Goal: Task Accomplishment & Management: Use online tool/utility

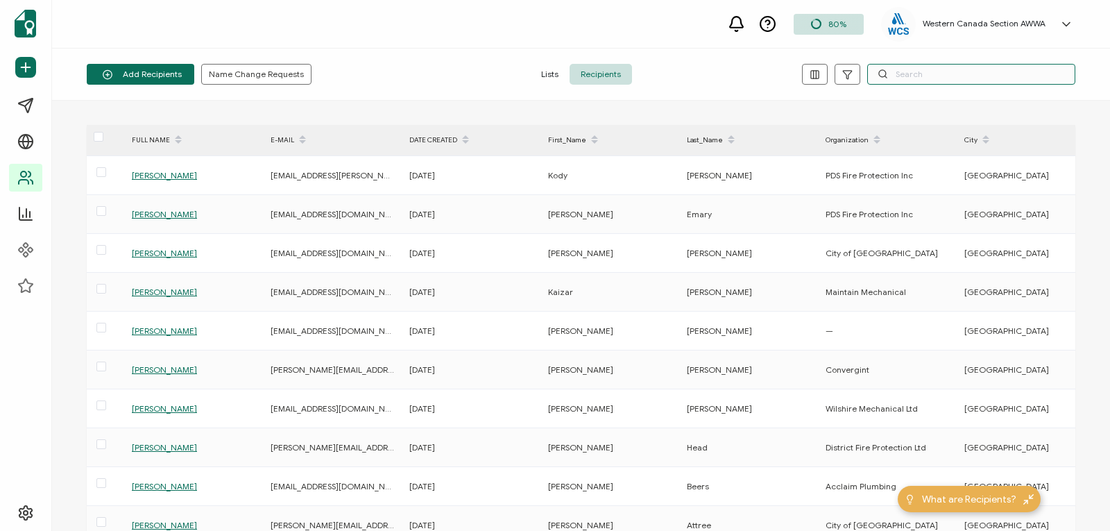
click at [920, 73] on input "text" at bounding box center [971, 74] width 208 height 21
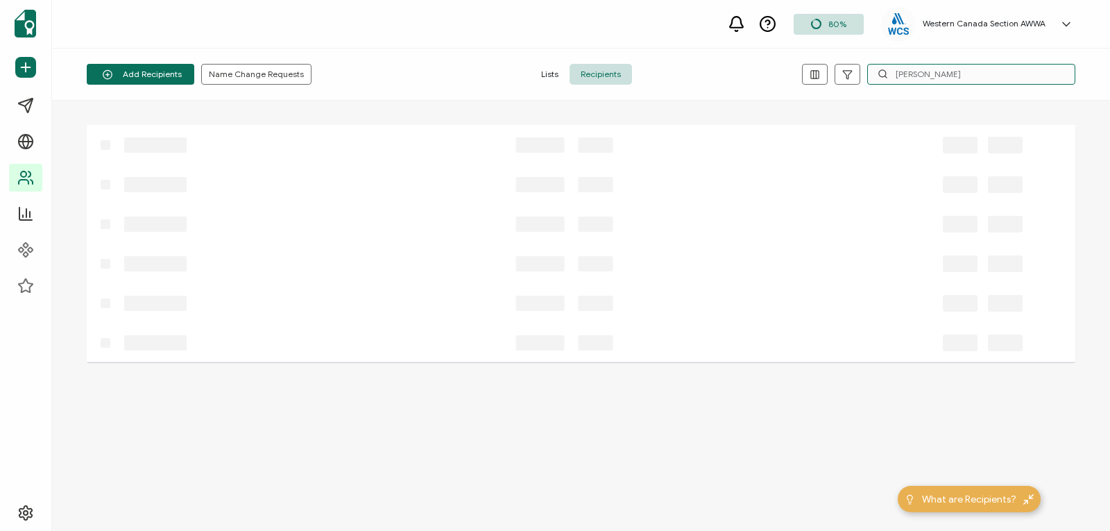
type input "[PERSON_NAME]"
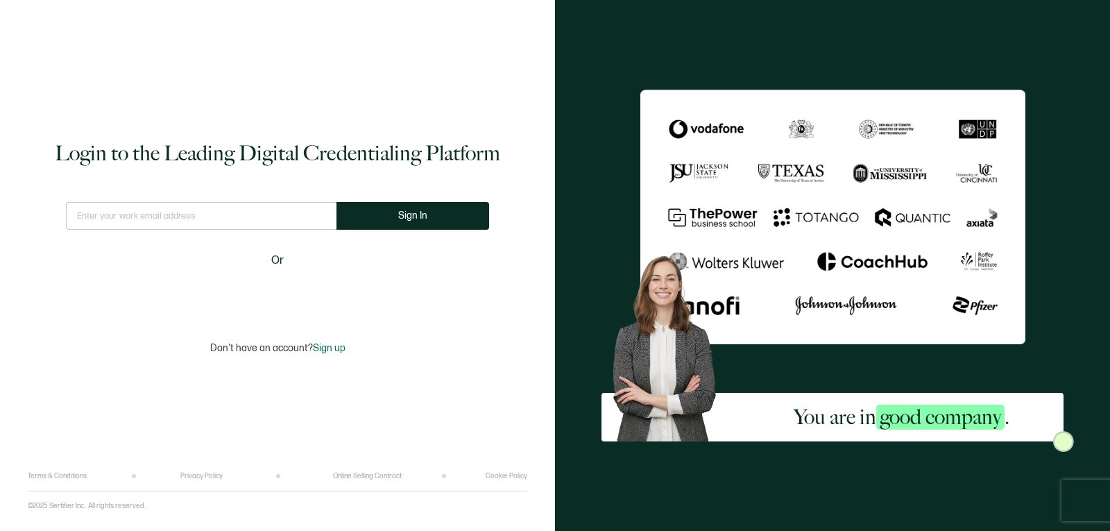
click at [305, 214] on input "text" at bounding box center [201, 216] width 271 height 28
type input "[EMAIL_ADDRESS][DOMAIN_NAME]"
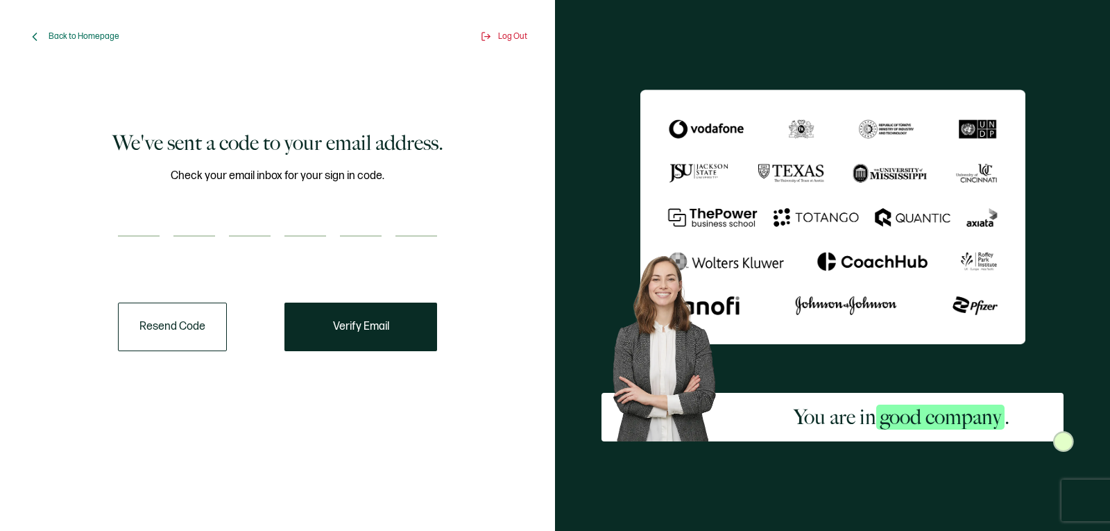
click at [149, 218] on input "number" at bounding box center [139, 223] width 42 height 28
paste input "5"
type input "5"
type input "4"
type input "9"
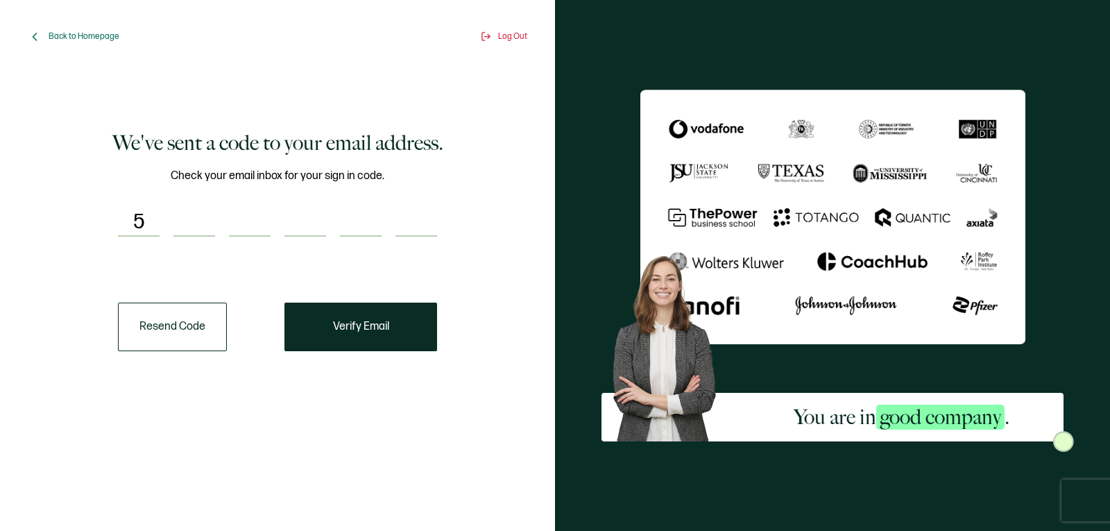
type input "0"
type input "6"
type input "0"
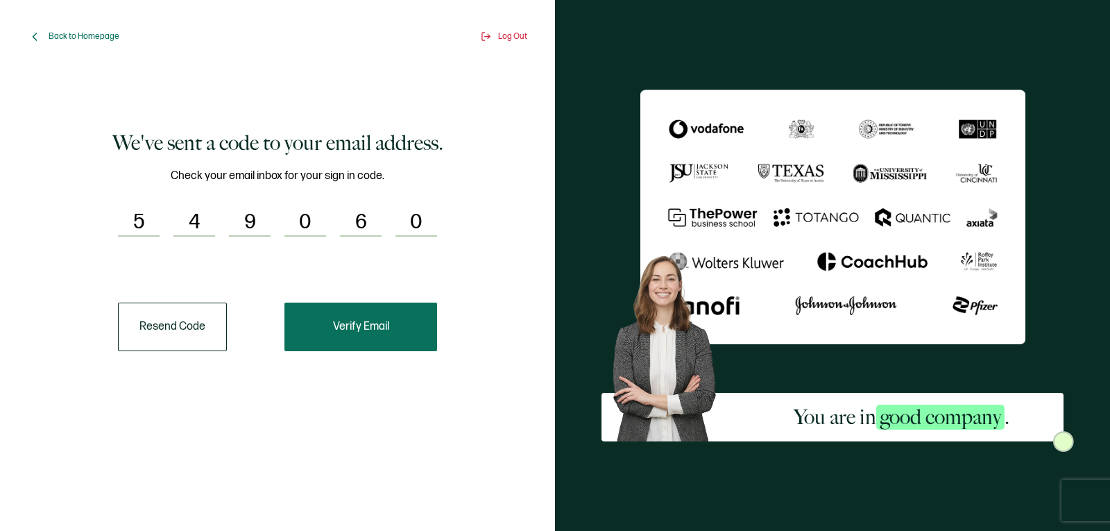
click at [364, 321] on span "Verify Email" at bounding box center [361, 326] width 56 height 11
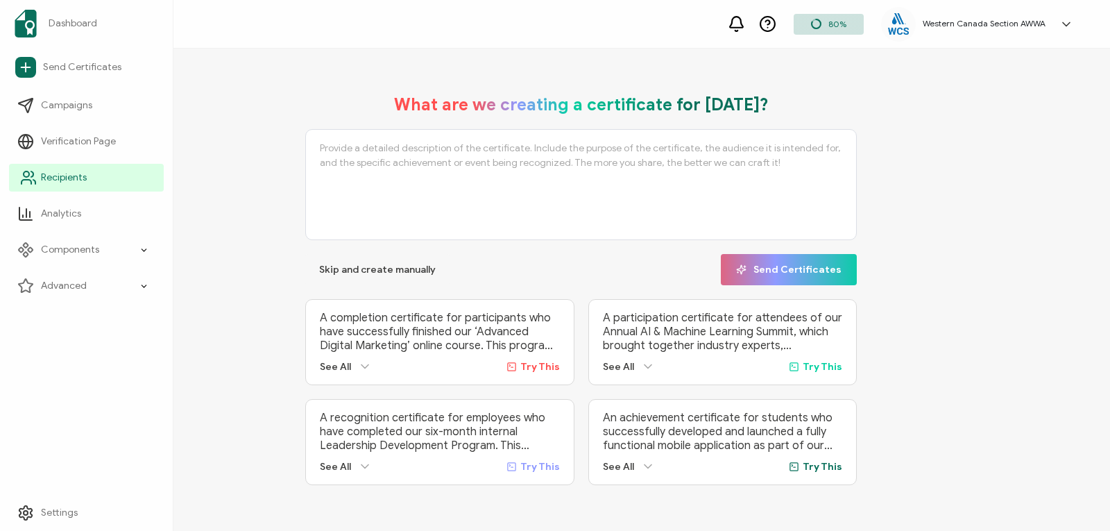
click at [51, 177] on span "Recipients" at bounding box center [64, 178] width 46 height 14
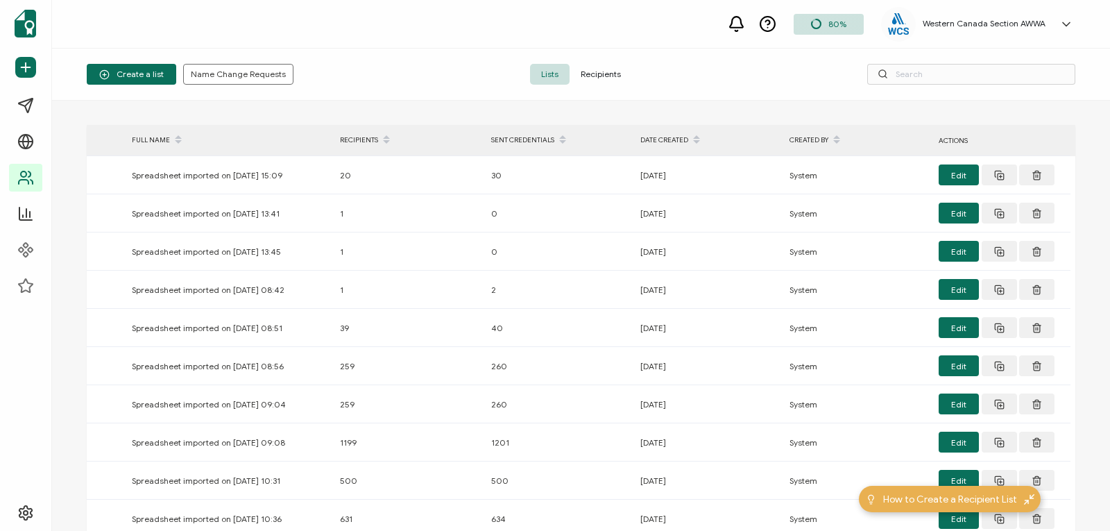
click at [605, 71] on span "Recipients" at bounding box center [600, 74] width 62 height 21
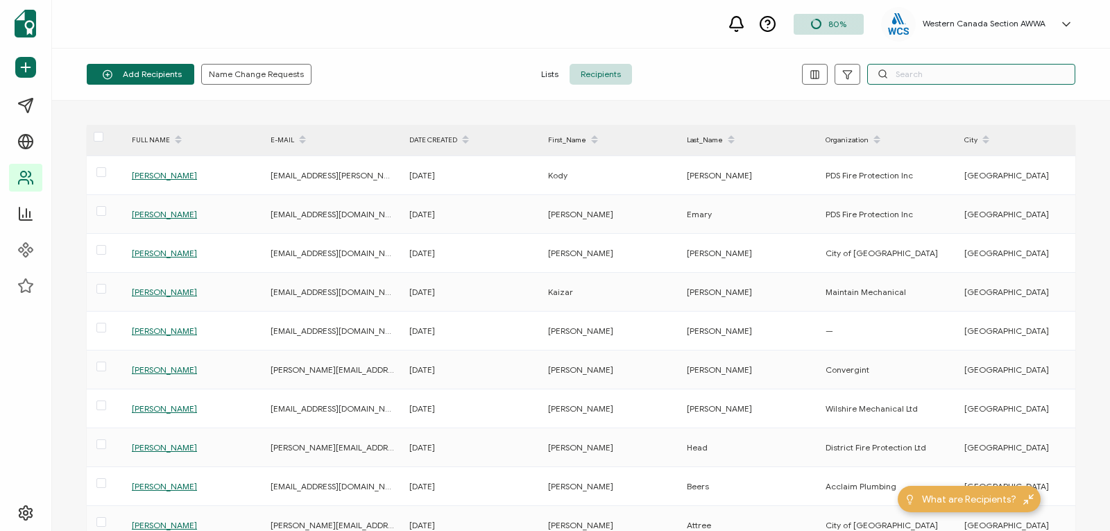
click at [920, 75] on input "text" at bounding box center [971, 74] width 208 height 21
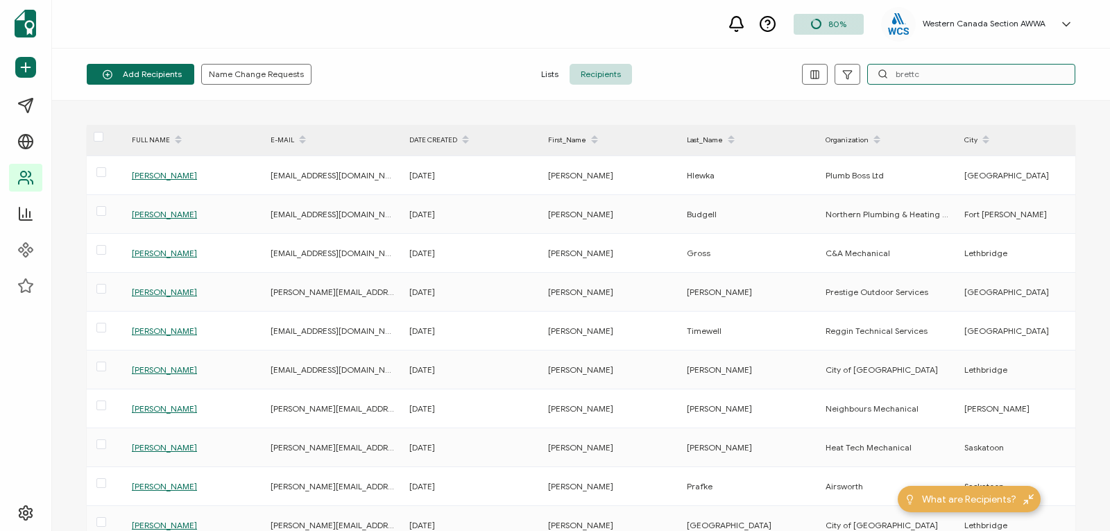
type input "brettcs"
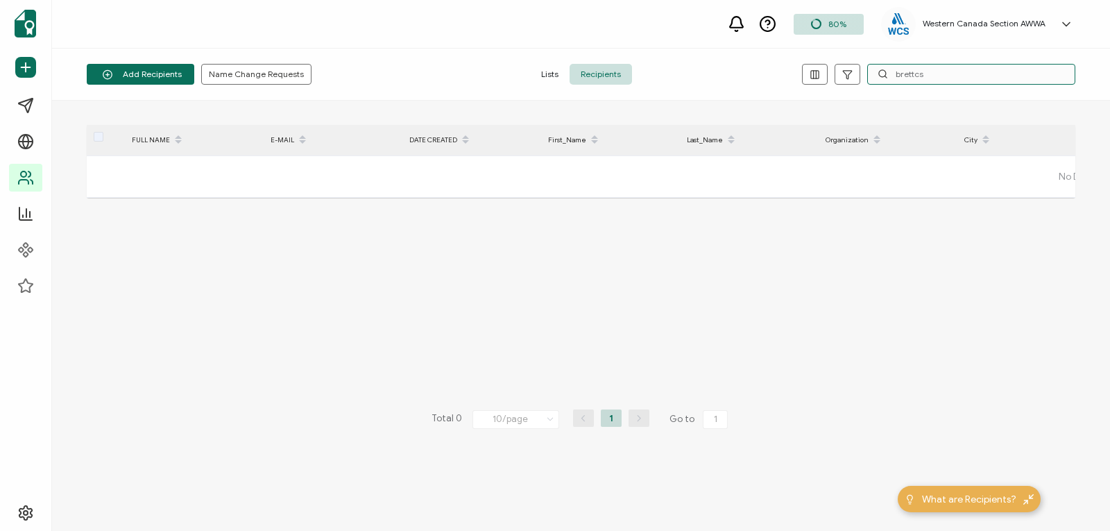
drag, startPoint x: 941, startPoint y: 76, endPoint x: 798, endPoint y: 68, distance: 142.4
click at [798, 68] on div "brettcs" at bounding box center [910, 74] width 329 height 21
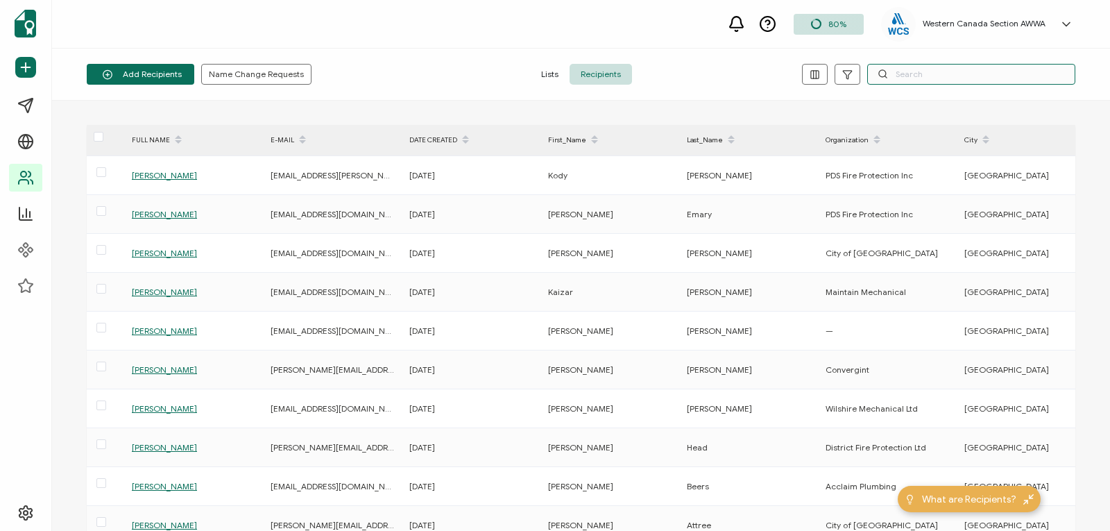
click at [894, 74] on input "text" at bounding box center [971, 74] width 208 height 21
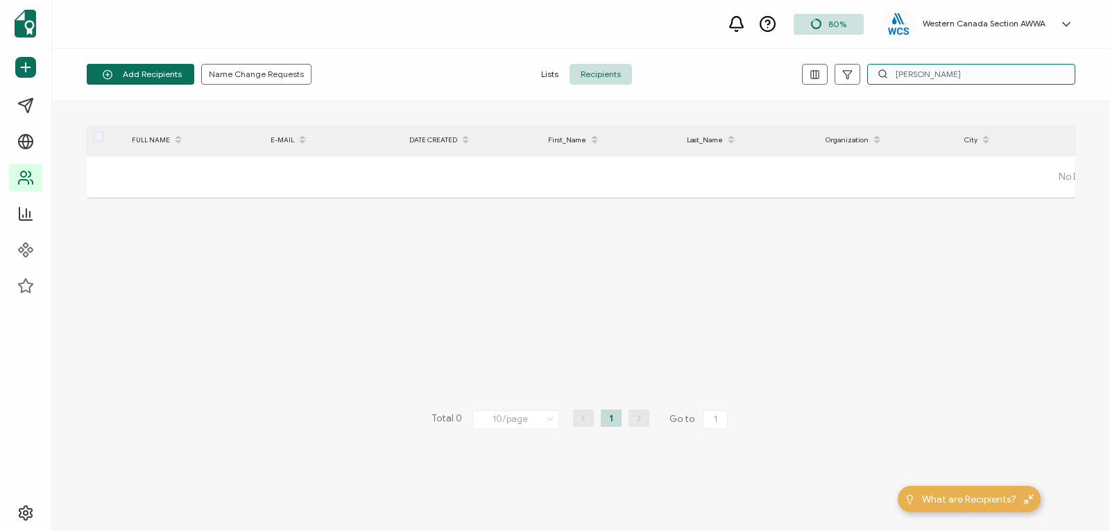
drag, startPoint x: 963, startPoint y: 75, endPoint x: 795, endPoint y: 71, distance: 167.9
click at [795, 71] on div "[PERSON_NAME]" at bounding box center [910, 74] width 329 height 21
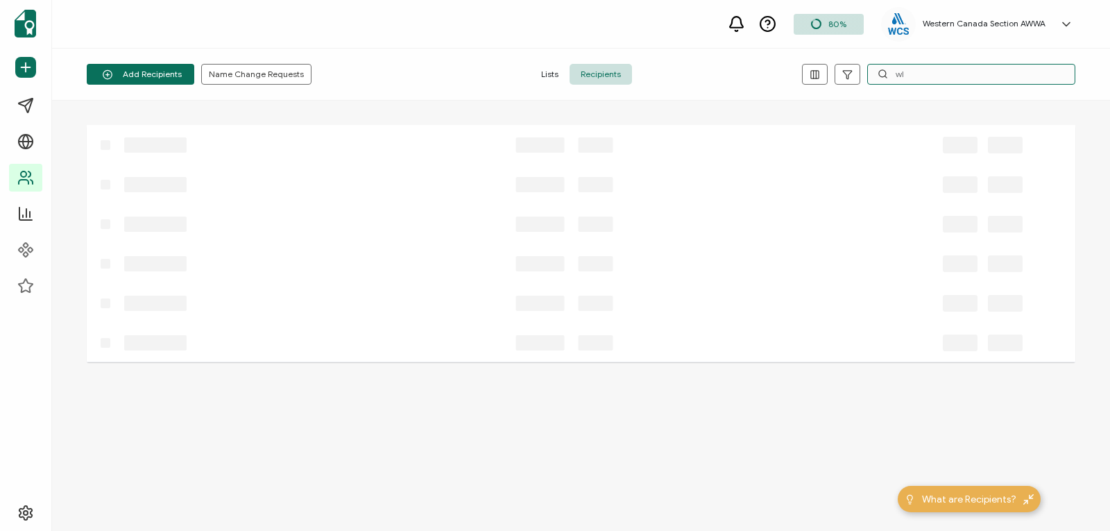
type input "w"
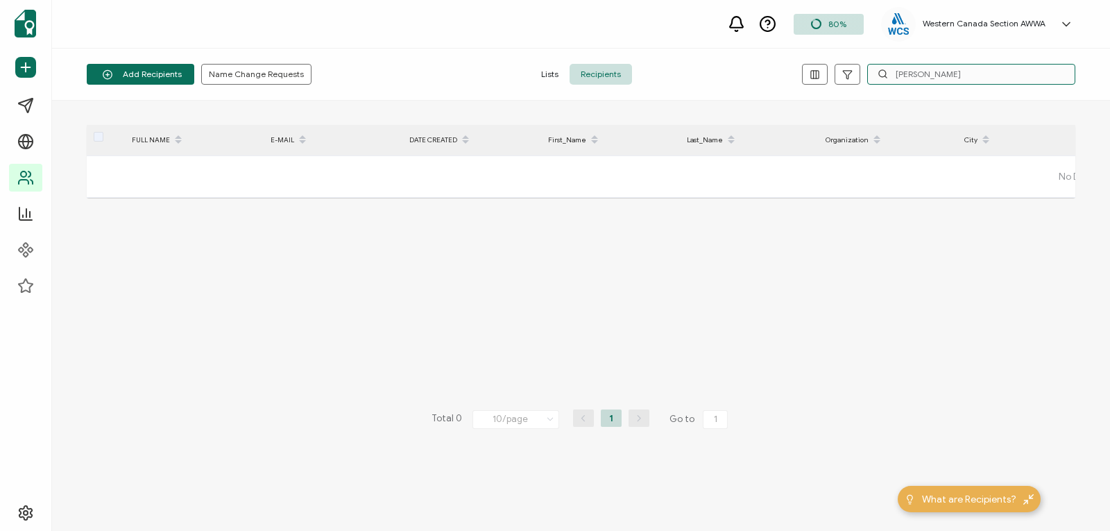
drag, startPoint x: 930, startPoint y: 71, endPoint x: 766, endPoint y: 64, distance: 163.9
click at [766, 64] on div "[PERSON_NAME]" at bounding box center [910, 74] width 329 height 21
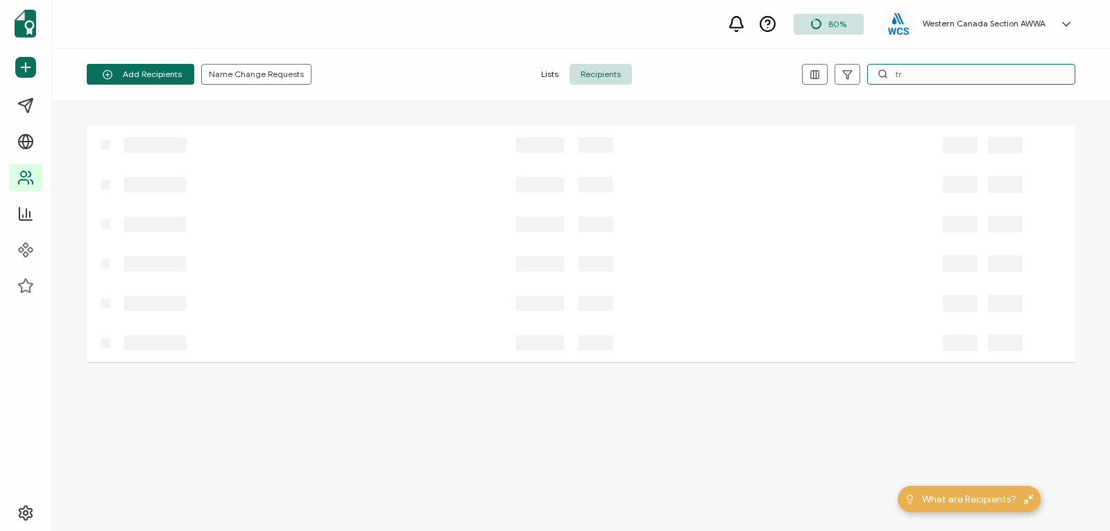
type input "t"
